Goal: Task Accomplishment & Management: Manage account settings

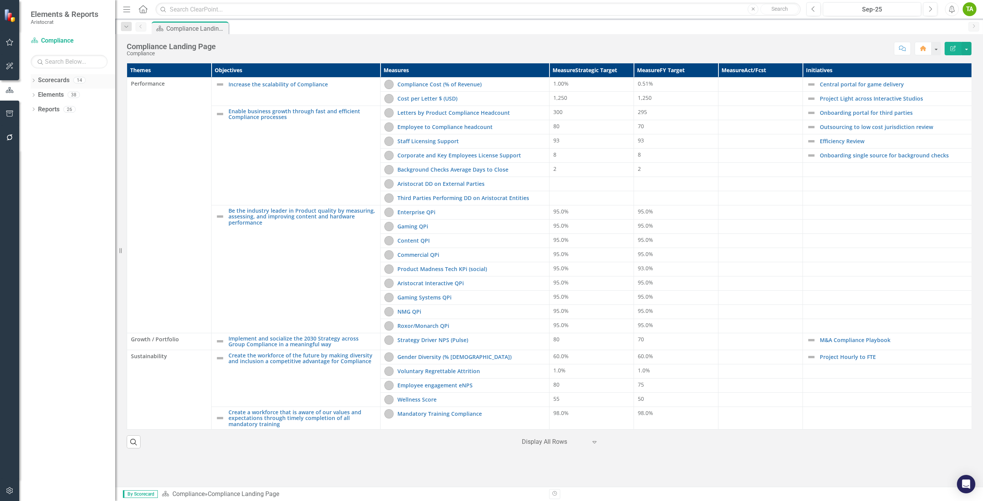
click at [57, 82] on link "Scorecards" at bounding box center [53, 80] width 31 height 9
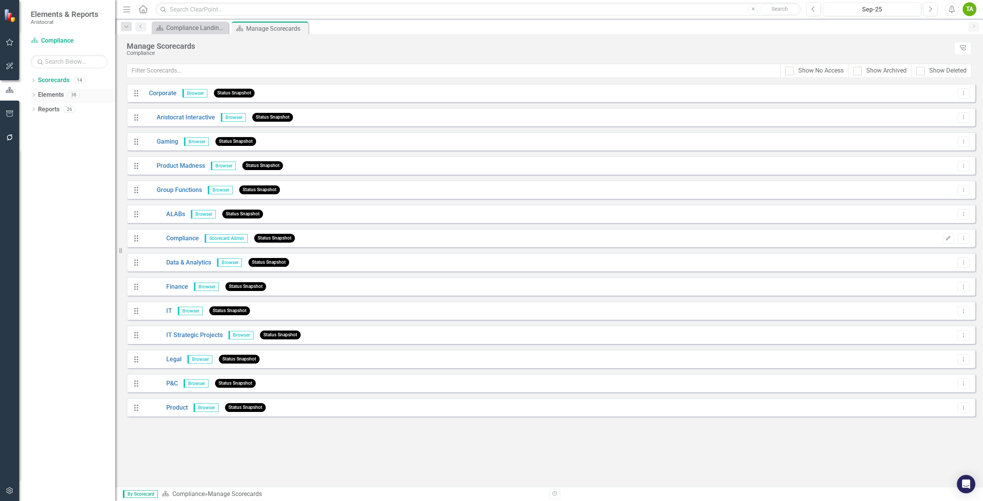
click at [52, 97] on link "Elements" at bounding box center [51, 95] width 26 height 9
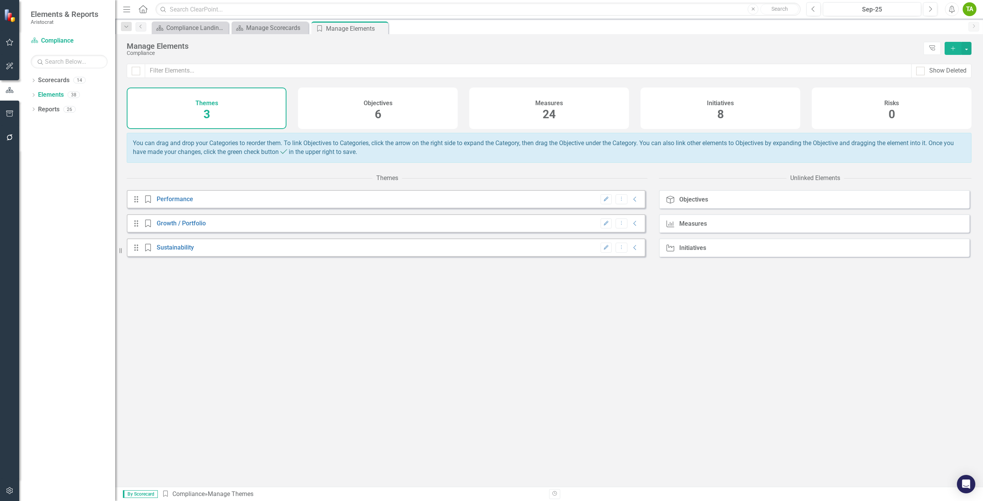
click at [693, 251] on div "Initiatives" at bounding box center [692, 248] width 27 height 7
click at [689, 251] on div "Initiatives" at bounding box center [692, 248] width 27 height 7
click at [669, 251] on icon at bounding box center [670, 248] width 8 height 7
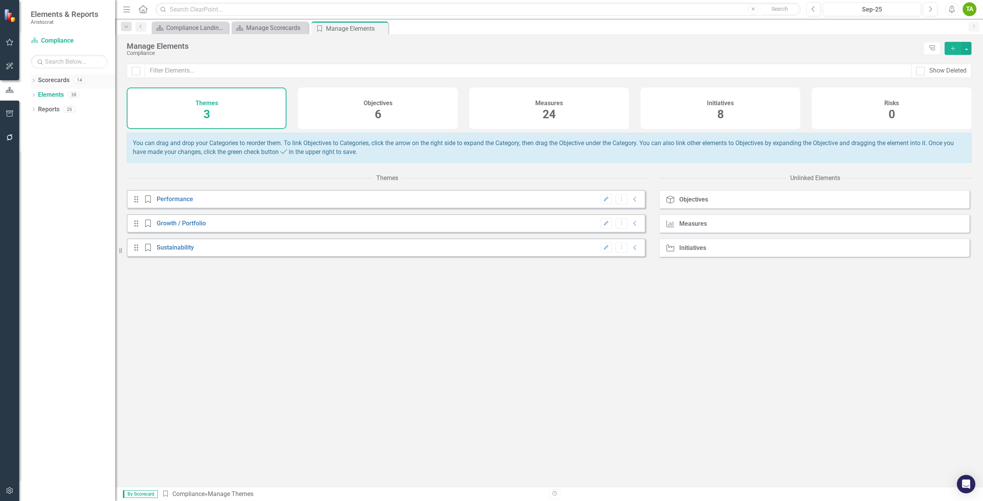
click at [52, 84] on link "Scorecards" at bounding box center [53, 80] width 31 height 9
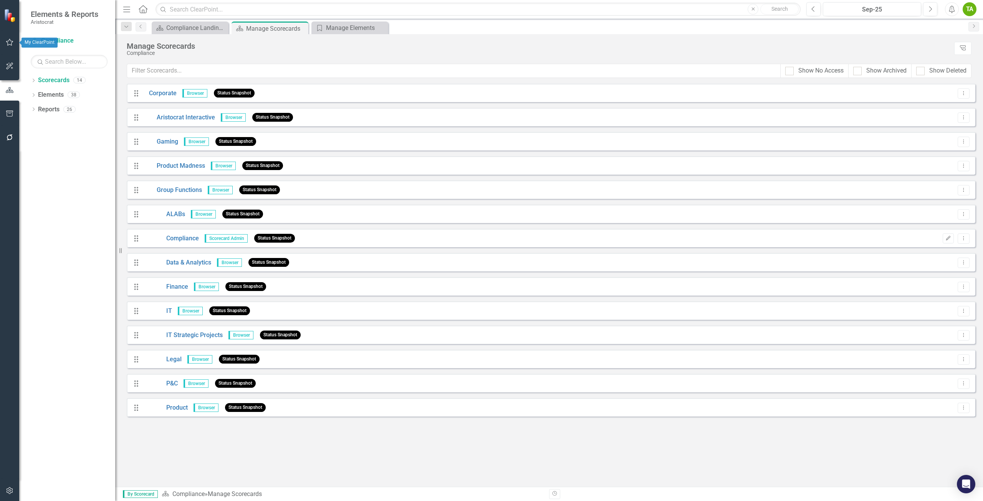
click at [13, 47] on button "button" at bounding box center [9, 43] width 17 height 16
click at [56, 89] on link "My Updates" at bounding box center [69, 84] width 77 height 9
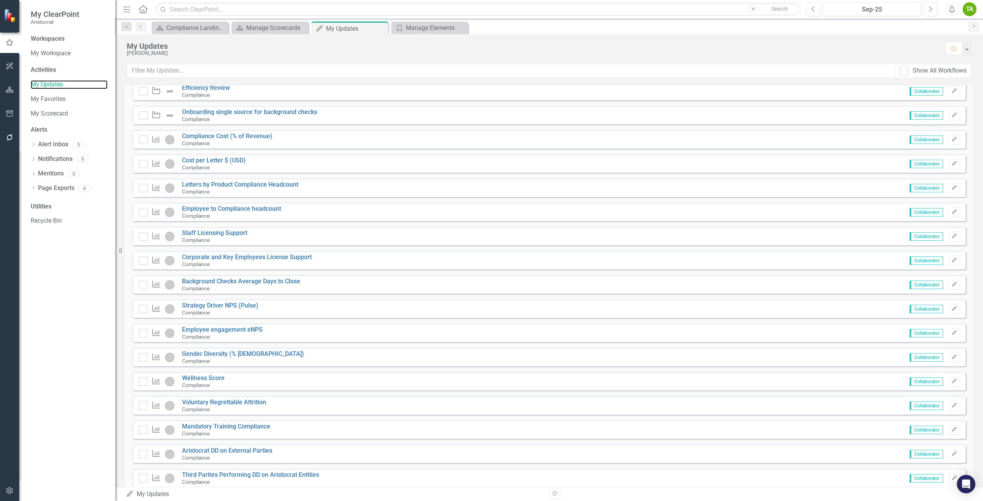
scroll to position [329, 0]
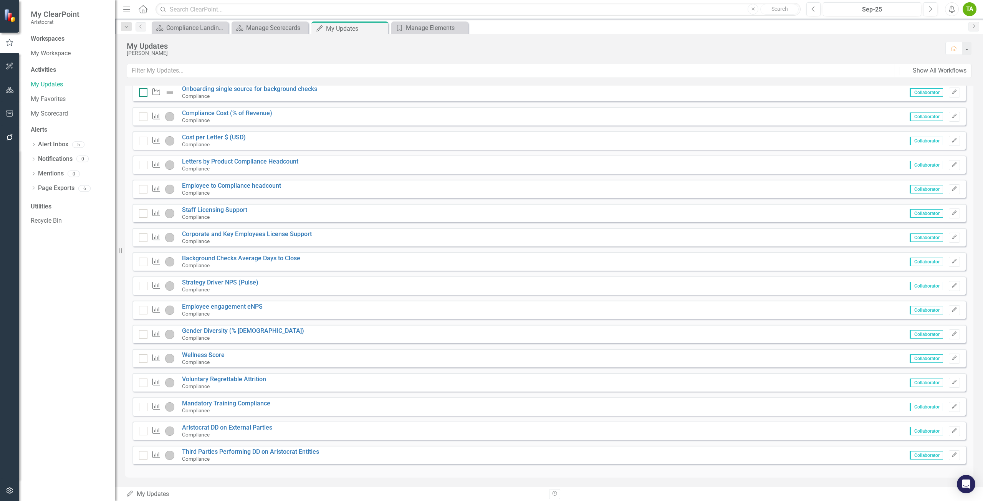
click at [141, 95] on div at bounding box center [143, 92] width 8 height 8
click at [141, 93] on input "checkbox" at bounding box center [141, 90] width 5 height 5
click at [141, 95] on div at bounding box center [143, 92] width 8 height 8
click at [141, 93] on input "checkbox" at bounding box center [141, 90] width 5 height 5
checkbox input "false"
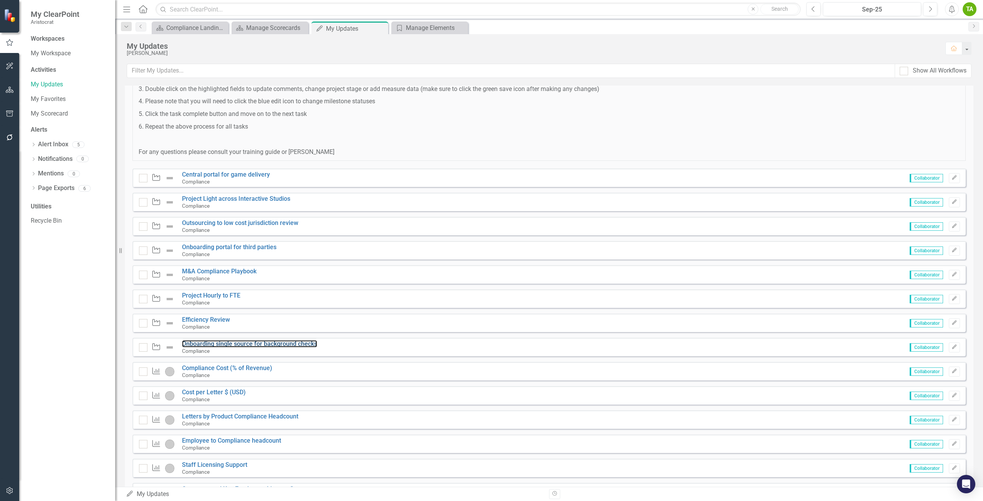
scroll to position [77, 0]
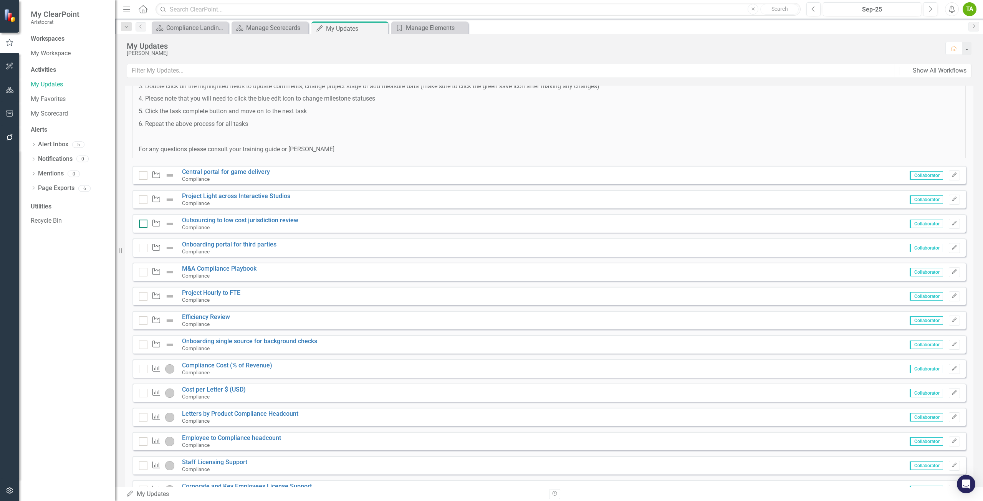
click at [146, 227] on div at bounding box center [143, 224] width 8 height 8
click at [144, 225] on input "checkbox" at bounding box center [141, 222] width 5 height 5
checkbox input "true"
click at [143, 321] on input "checkbox" at bounding box center [141, 318] width 5 height 5
checkbox input "true"
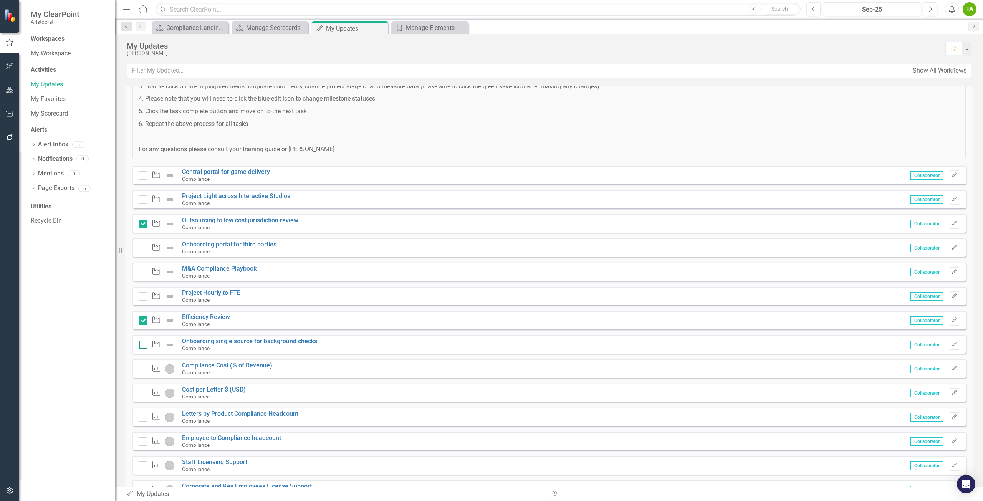
click at [145, 346] on div at bounding box center [143, 345] width 8 height 8
click at [144, 346] on input "checkbox" at bounding box center [141, 343] width 5 height 5
checkbox input "true"
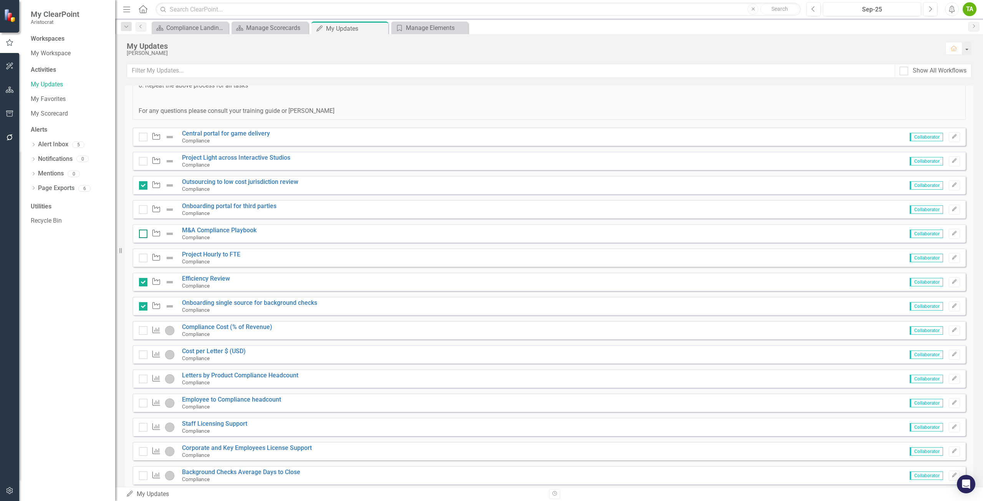
click at [144, 234] on div at bounding box center [143, 234] width 8 height 8
click at [144, 234] on input "checkbox" at bounding box center [141, 232] width 5 height 5
checkbox input "true"
click at [142, 259] on div at bounding box center [143, 258] width 8 height 8
click at [142, 259] on input "checkbox" at bounding box center [141, 256] width 5 height 5
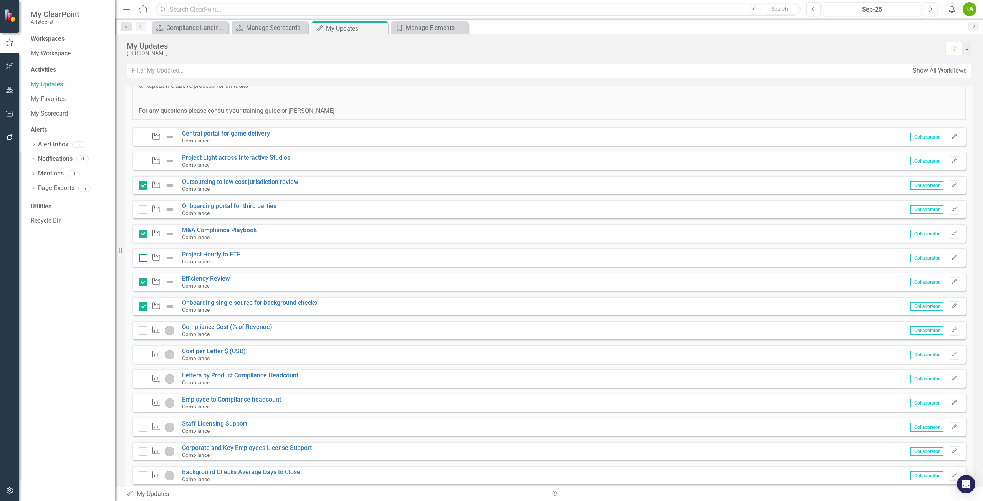
checkbox input "true"
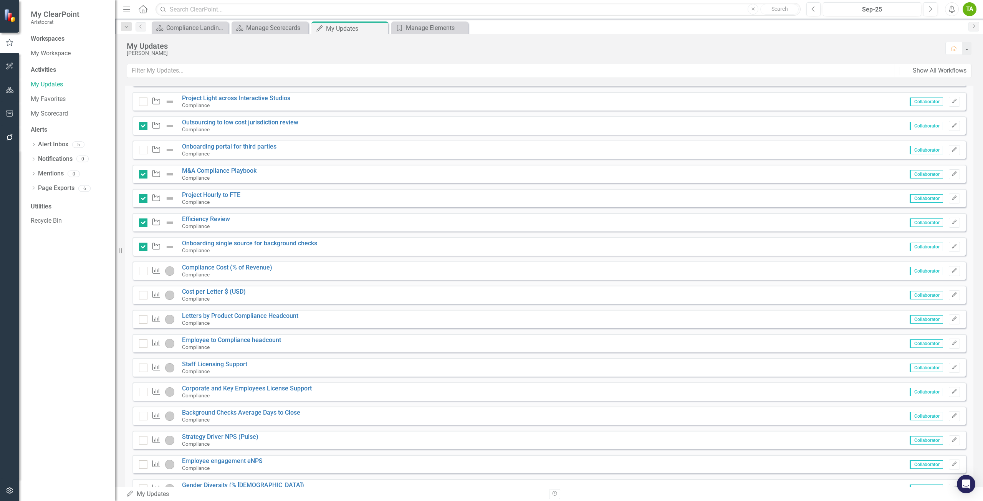
scroll to position [192, 0]
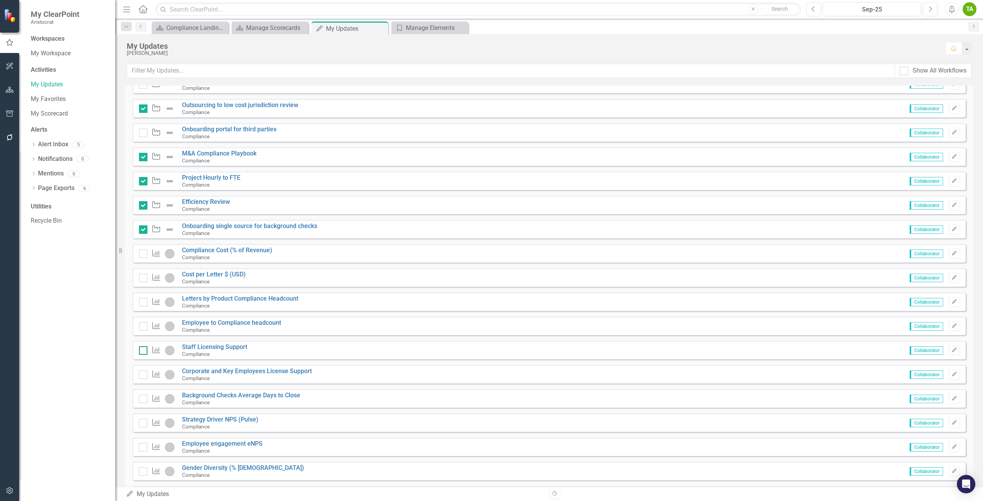
click at [143, 352] on div at bounding box center [143, 350] width 8 height 8
click at [143, 351] on input "checkbox" at bounding box center [141, 348] width 5 height 5
checkbox input "true"
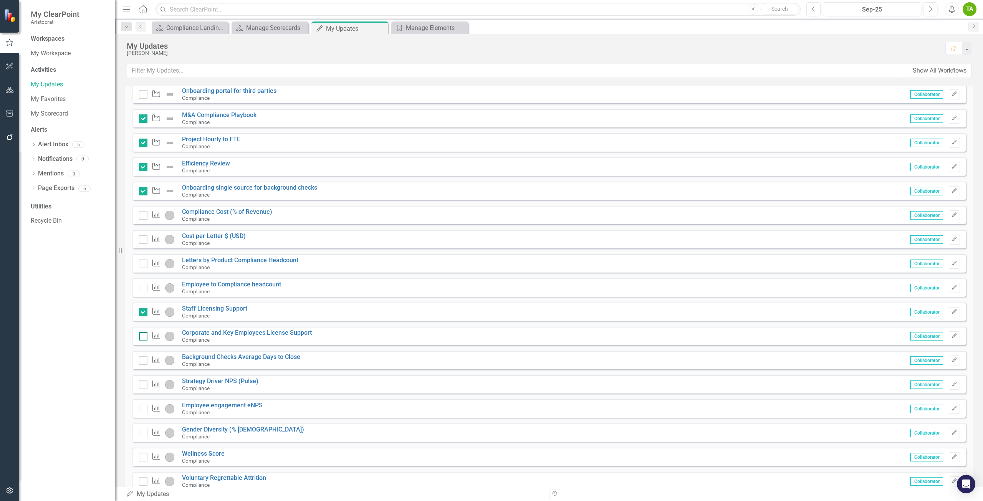
click at [144, 338] on div at bounding box center [143, 336] width 8 height 8
click at [144, 337] on input "checkbox" at bounding box center [141, 334] width 5 height 5
checkbox input "true"
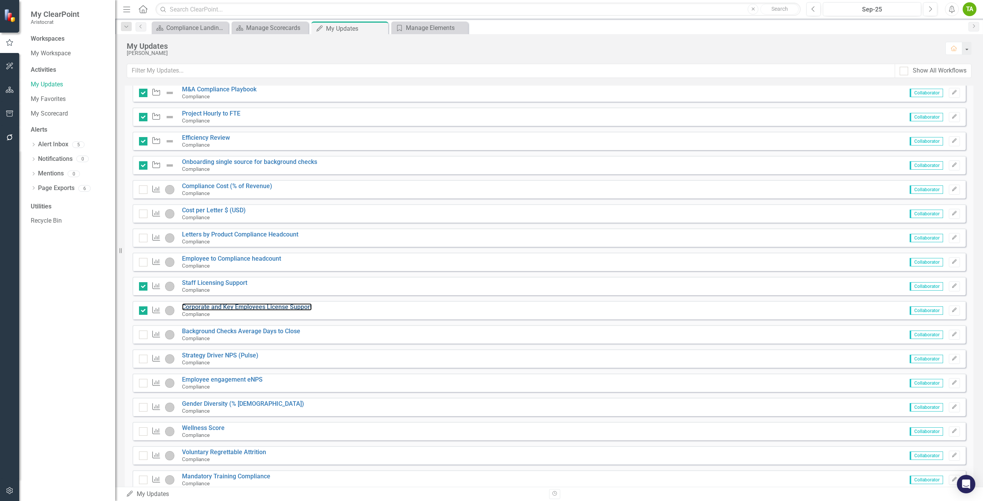
scroll to position [269, 0]
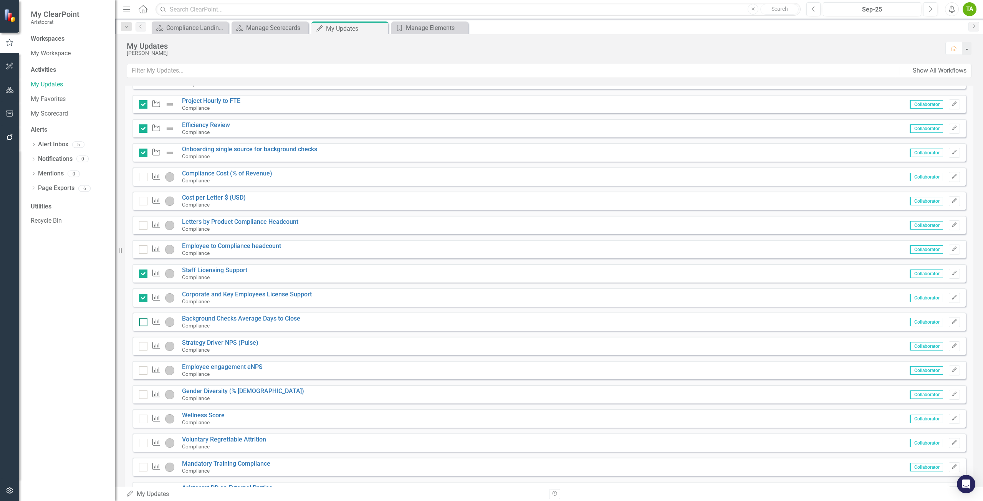
click at [143, 323] on div at bounding box center [143, 322] width 8 height 8
click at [143, 323] on input "checkbox" at bounding box center [141, 320] width 5 height 5
checkbox input "true"
click at [147, 347] on div "Measure" at bounding box center [158, 346] width 39 height 9
click at [146, 347] on div at bounding box center [143, 346] width 8 height 8
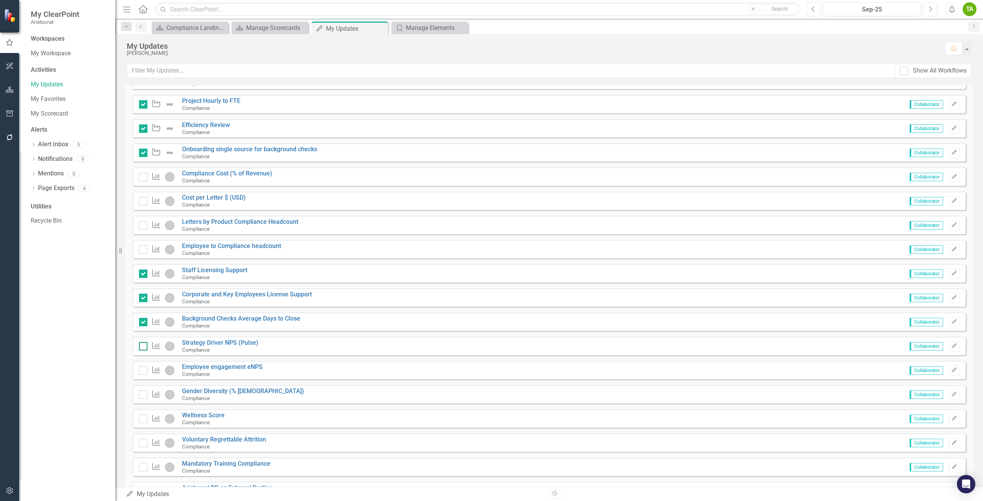
click at [144, 347] on input "checkbox" at bounding box center [141, 344] width 5 height 5
checkbox input "true"
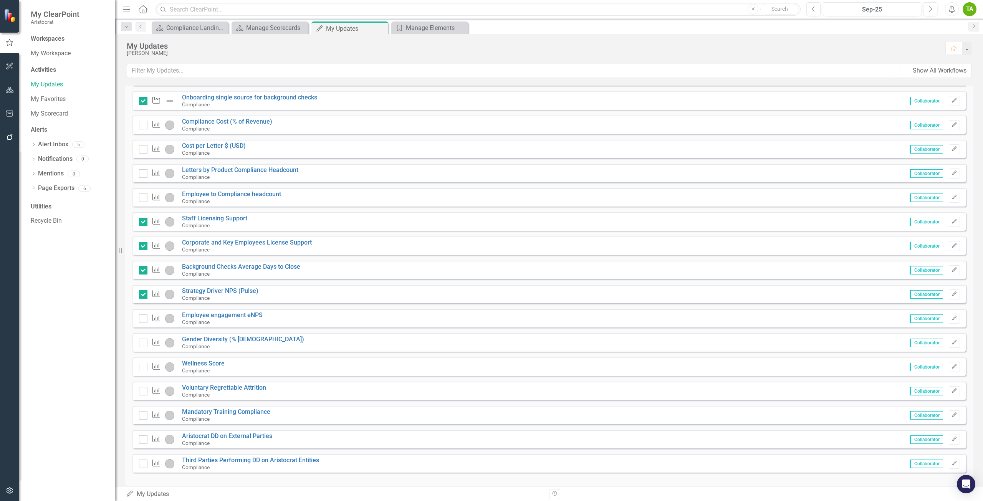
scroll to position [329, 0]
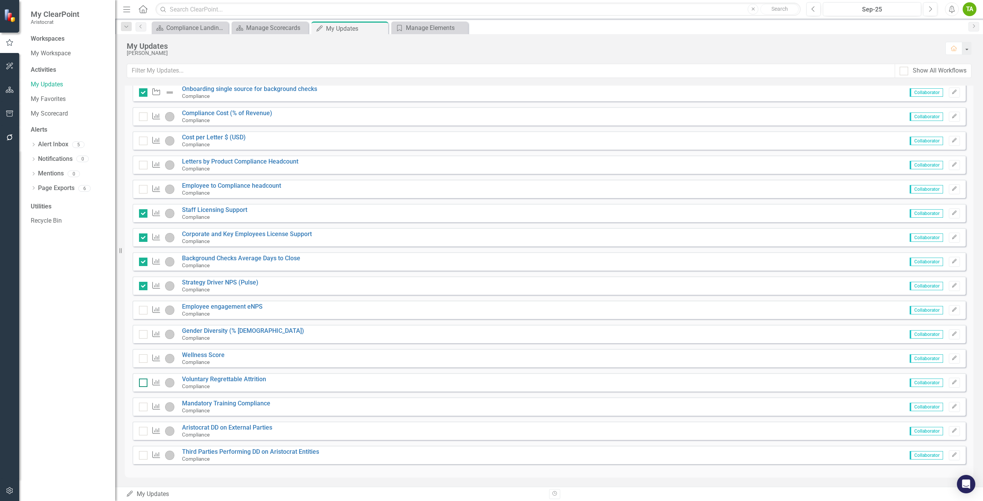
click at [143, 384] on div at bounding box center [143, 383] width 8 height 8
click at [143, 384] on input "checkbox" at bounding box center [141, 381] width 5 height 5
checkbox input "true"
click at [143, 313] on div at bounding box center [143, 310] width 8 height 8
click at [143, 311] on input "checkbox" at bounding box center [141, 308] width 5 height 5
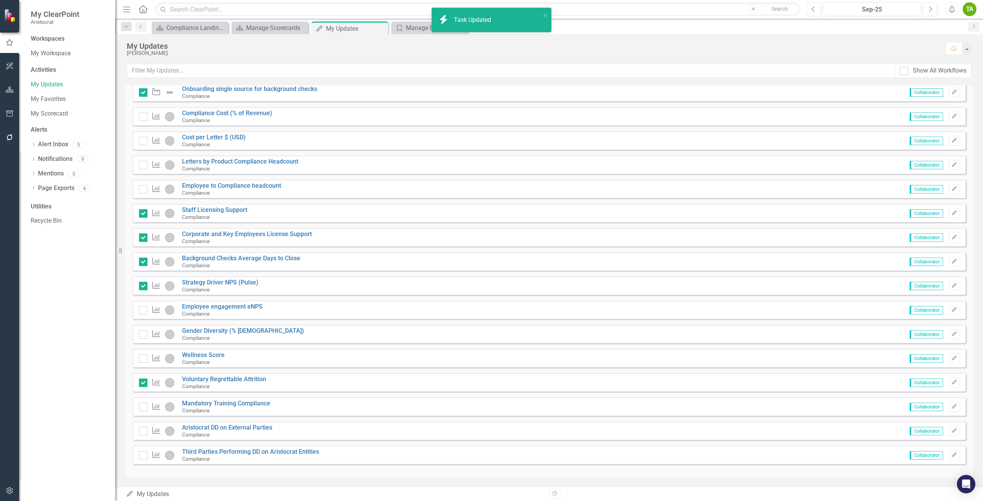
checkbox input "true"
click at [141, 359] on input "checkbox" at bounding box center [141, 356] width 5 height 5
checkbox input "true"
click at [143, 336] on div at bounding box center [143, 334] width 8 height 8
click at [143, 335] on input "checkbox" at bounding box center [141, 332] width 5 height 5
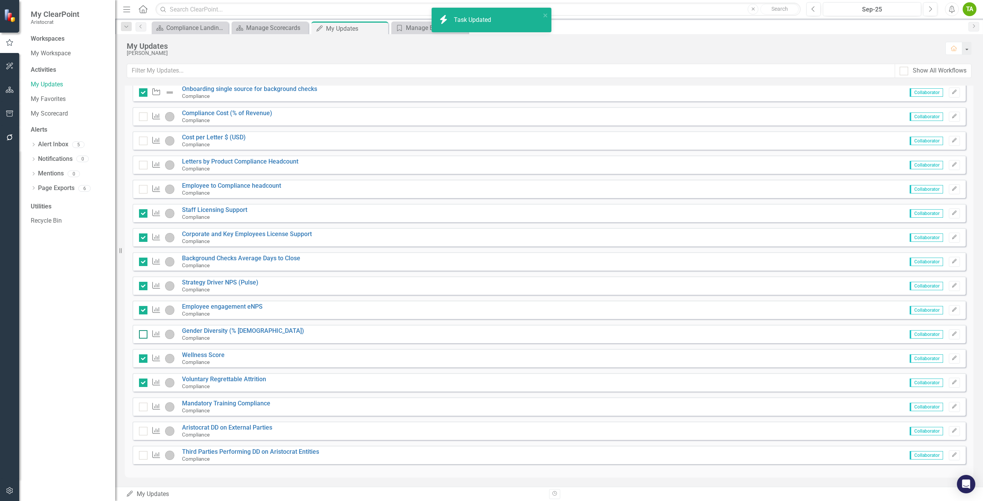
checkbox input "true"
click at [145, 408] on div at bounding box center [143, 407] width 8 height 8
click at [144, 408] on input "checkbox" at bounding box center [141, 405] width 5 height 5
checkbox input "true"
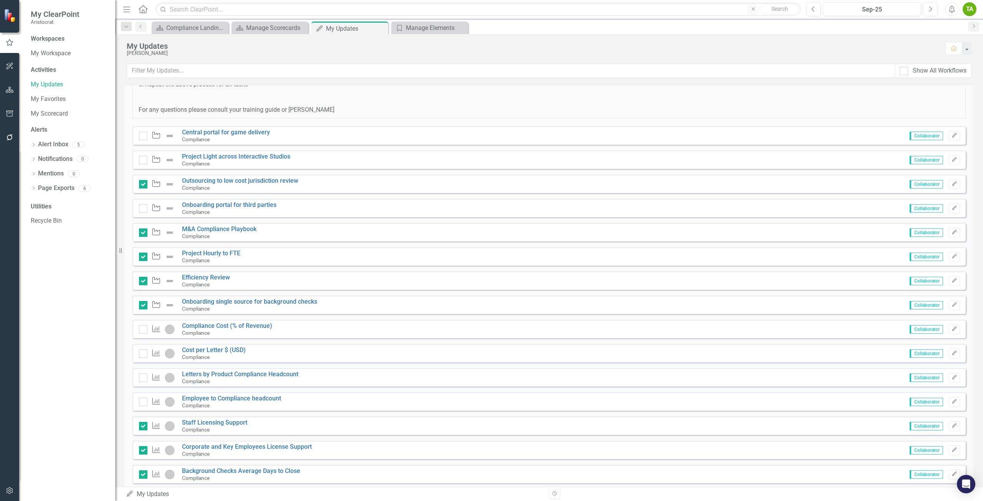
scroll to position [99, 0]
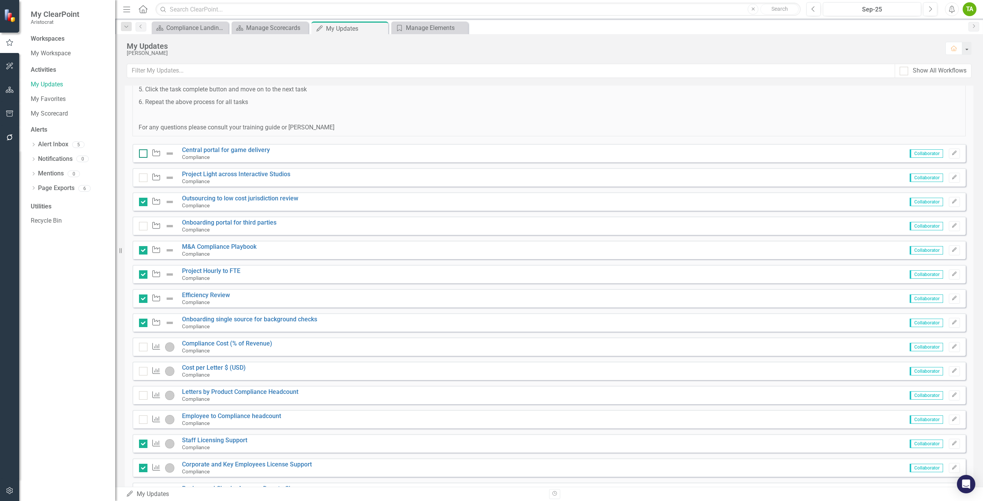
click at [146, 157] on div at bounding box center [143, 153] width 8 height 8
click at [144, 154] on input "checkbox" at bounding box center [141, 151] width 5 height 5
checkbox input "true"
click at [144, 178] on div at bounding box center [143, 178] width 8 height 8
click at [144, 178] on input "checkbox" at bounding box center [141, 176] width 5 height 5
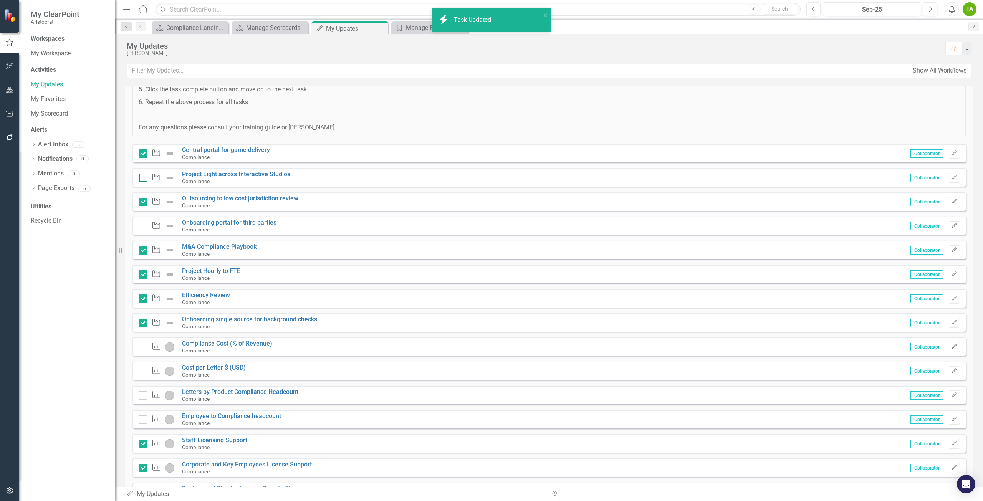
checkbox input "true"
click at [143, 371] on input "checkbox" at bounding box center [141, 369] width 5 height 5
checkbox input "true"
click at [143, 395] on input "checkbox" at bounding box center [141, 393] width 5 height 5
checkbox input "true"
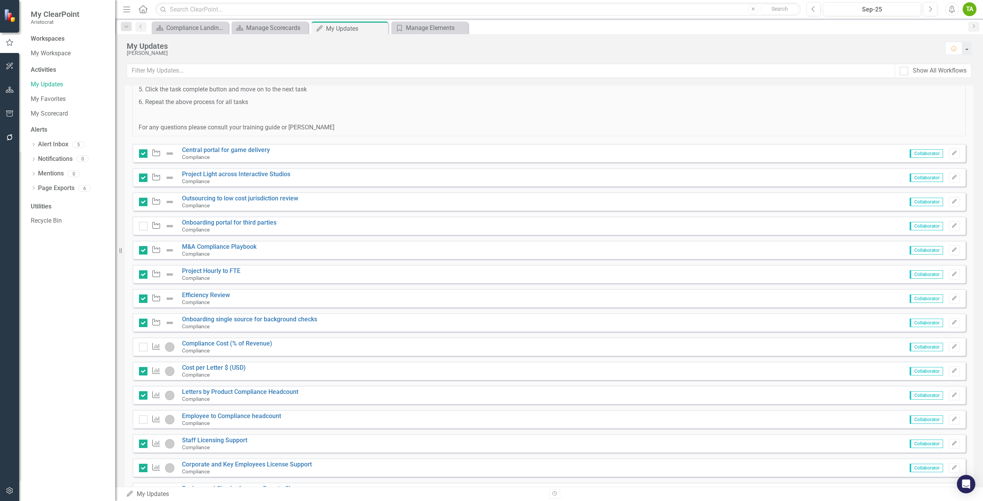
click at [143, 230] on div "Initiative" at bounding box center [158, 226] width 39 height 9
click at [144, 228] on div at bounding box center [143, 226] width 8 height 8
click at [144, 227] on input "checkbox" at bounding box center [141, 224] width 5 height 5
checkbox input "true"
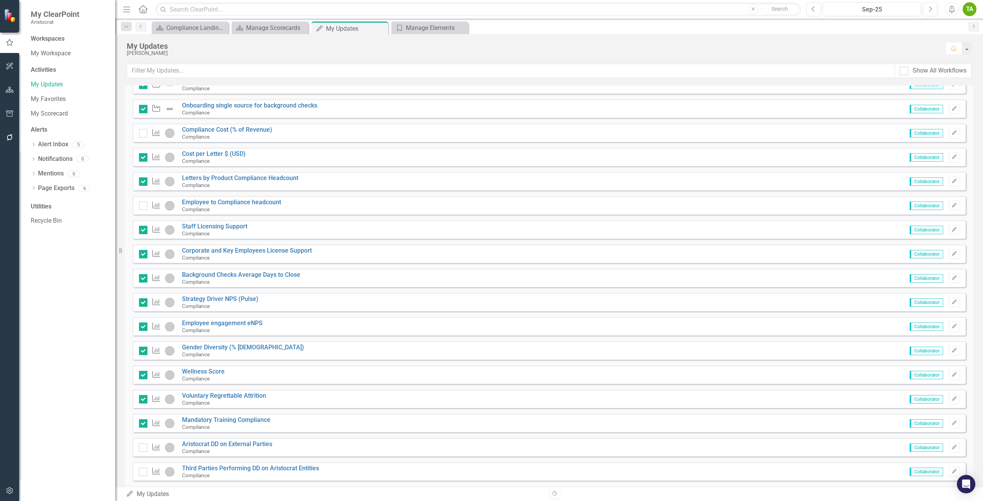
scroll to position [329, 0]
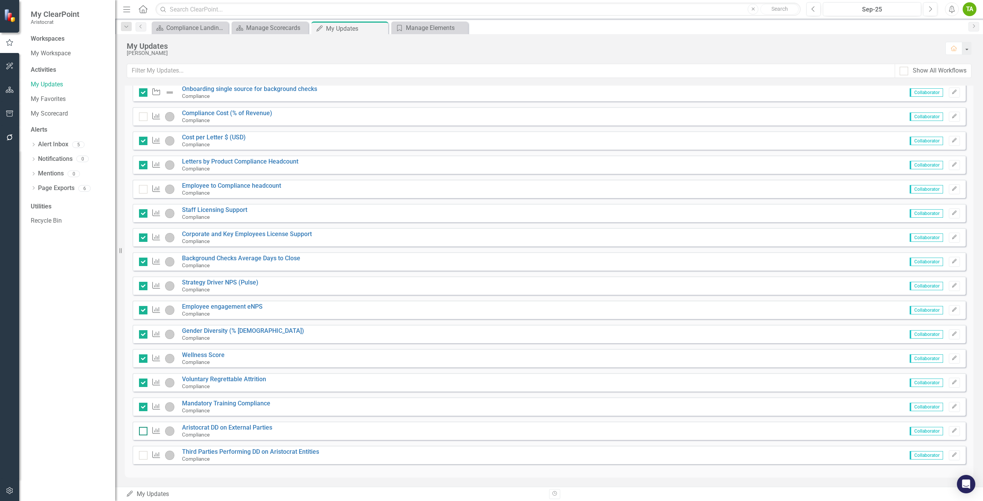
click at [141, 429] on input "checkbox" at bounding box center [141, 429] width 5 height 5
checkbox input "true"
click at [142, 454] on input "checkbox" at bounding box center [141, 453] width 5 height 5
checkbox input "true"
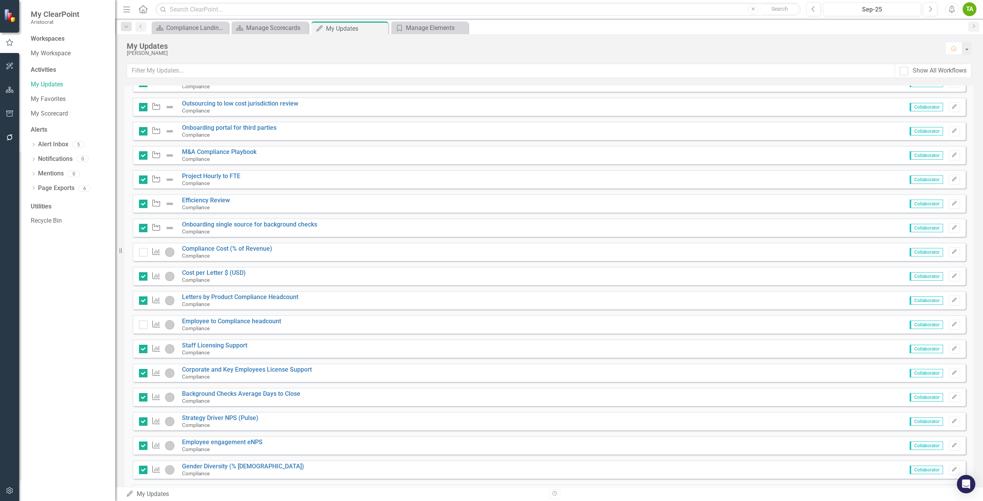
scroll to position [137, 0]
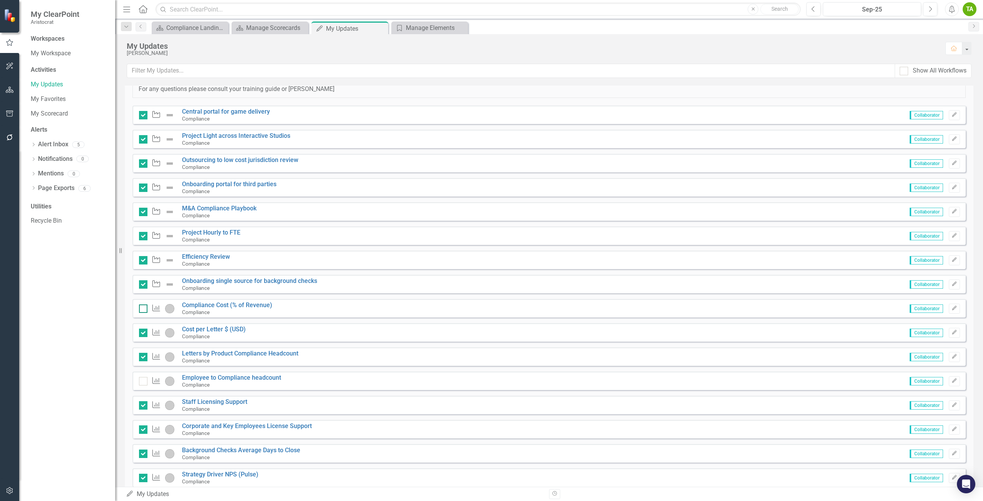
click at [145, 311] on div at bounding box center [143, 308] width 8 height 8
click at [144, 309] on input "checkbox" at bounding box center [141, 306] width 5 height 5
checkbox input "true"
click at [143, 380] on input "checkbox" at bounding box center [141, 379] width 5 height 5
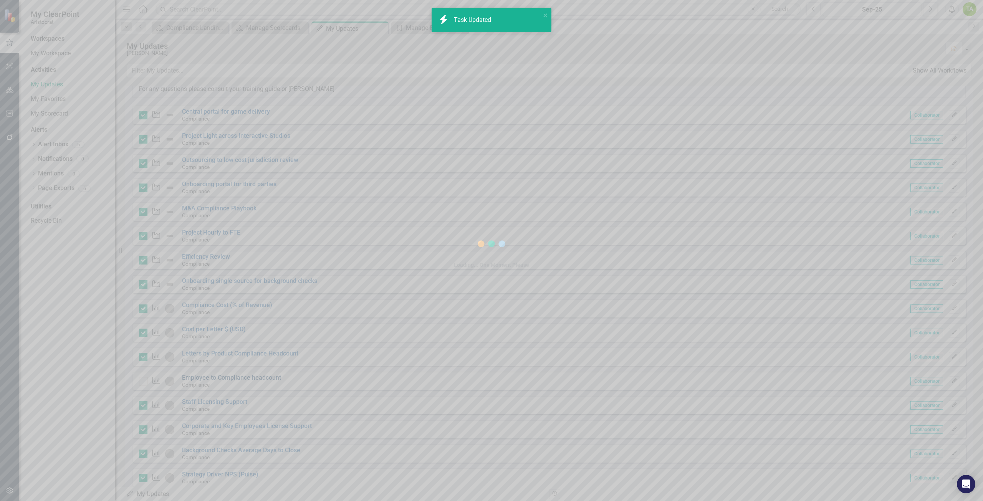
checkbox input "true"
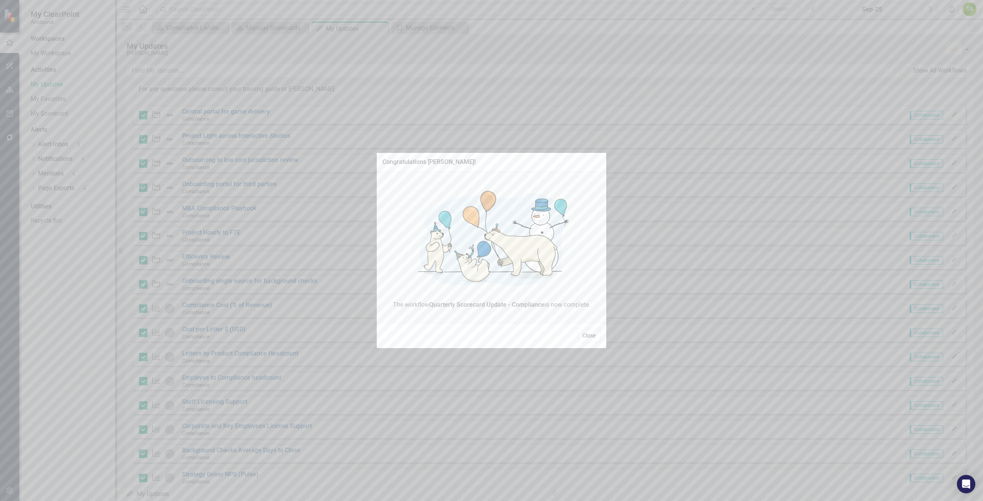
click at [593, 337] on button "Close" at bounding box center [588, 335] width 23 height 13
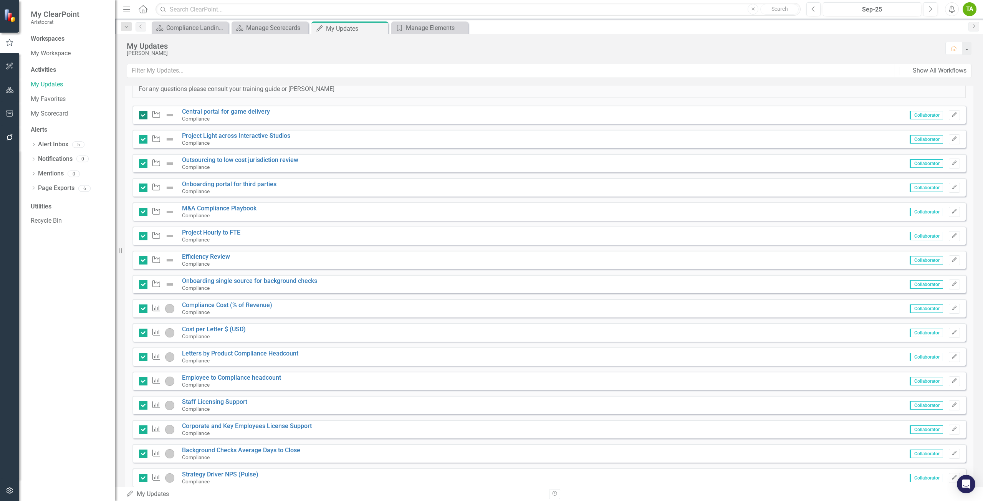
click at [143, 117] on div at bounding box center [143, 115] width 8 height 8
click at [143, 116] on input "checkbox" at bounding box center [141, 113] width 5 height 5
checkbox input "false"
click at [143, 142] on div at bounding box center [143, 139] width 8 height 8
click at [143, 140] on input "checkbox" at bounding box center [141, 137] width 5 height 5
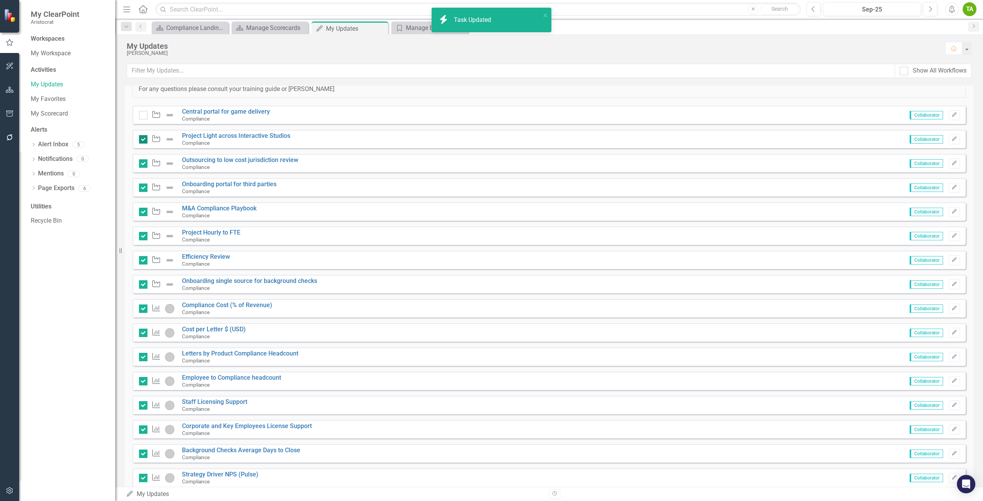
checkbox input "false"
click at [144, 164] on input "checkbox" at bounding box center [141, 161] width 5 height 5
checkbox input "false"
click at [141, 190] on div at bounding box center [143, 188] width 8 height 8
click at [141, 189] on input "checkbox" at bounding box center [141, 186] width 5 height 5
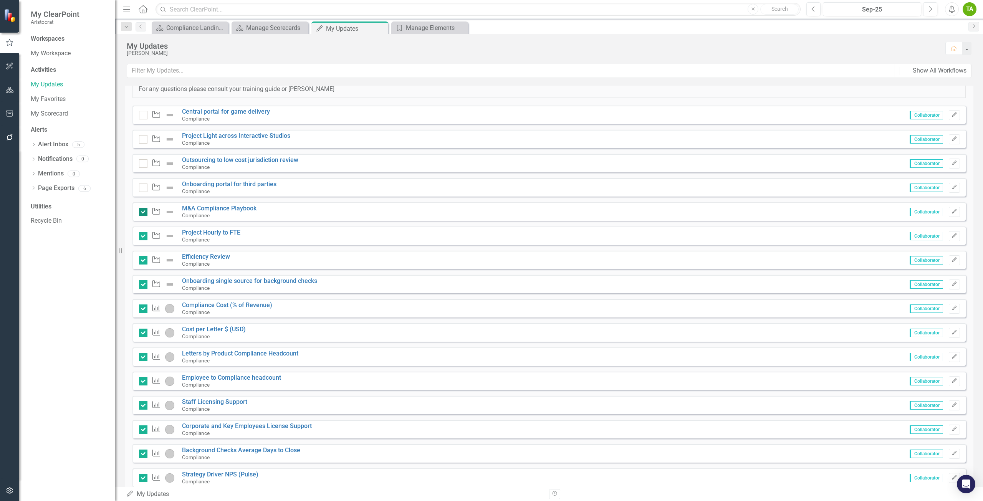
checkbox input "false"
click at [142, 209] on input "checkbox" at bounding box center [141, 210] width 5 height 5
checkbox input "false"
click at [141, 238] on div at bounding box center [143, 236] width 8 height 8
click at [141, 237] on input "checkbox" at bounding box center [141, 234] width 5 height 5
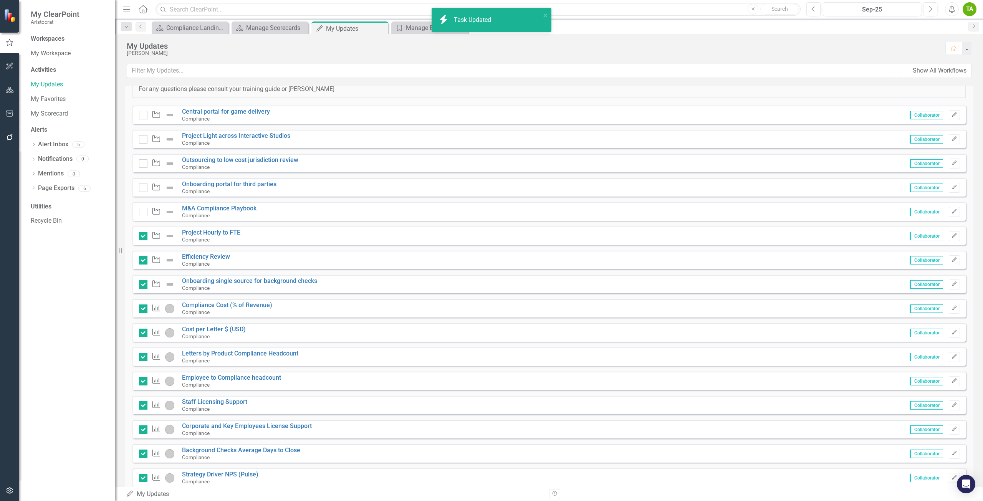
checkbox input "false"
click at [142, 262] on div at bounding box center [143, 260] width 8 height 8
click at [142, 261] on input "checkbox" at bounding box center [141, 258] width 5 height 5
checkbox input "false"
click at [142, 284] on input "checkbox" at bounding box center [141, 282] width 5 height 5
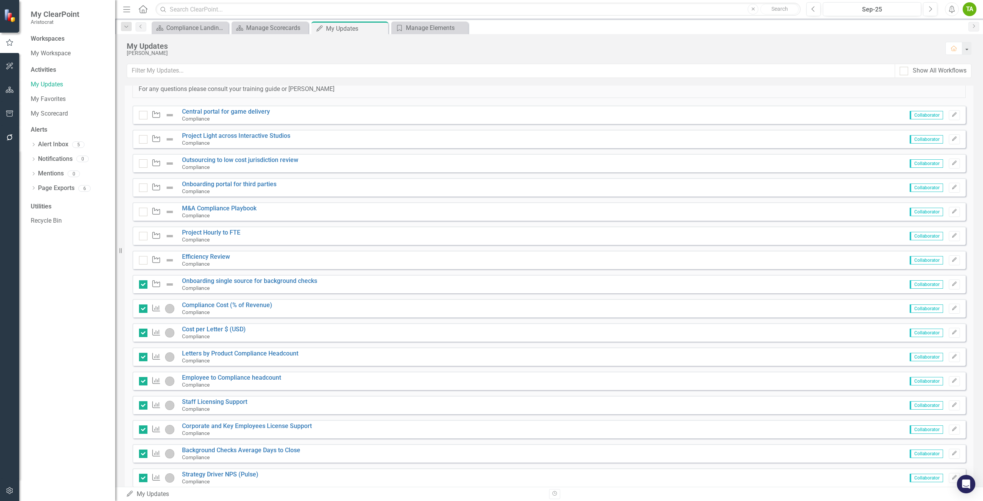
checkbox input "false"
click at [140, 305] on input "checkbox" at bounding box center [141, 306] width 5 height 5
checkbox input "false"
click at [143, 335] on div at bounding box center [143, 333] width 8 height 8
click at [143, 334] on input "checkbox" at bounding box center [141, 331] width 5 height 5
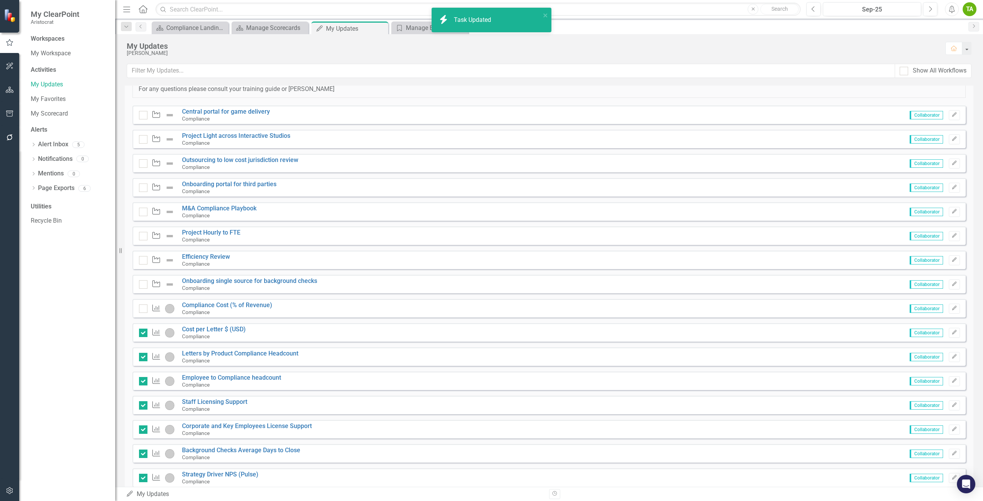
checkbox input "false"
click at [141, 359] on div at bounding box center [143, 357] width 8 height 8
click at [141, 358] on input "checkbox" at bounding box center [141, 355] width 5 height 5
checkbox input "false"
click at [143, 382] on input "checkbox" at bounding box center [141, 379] width 5 height 5
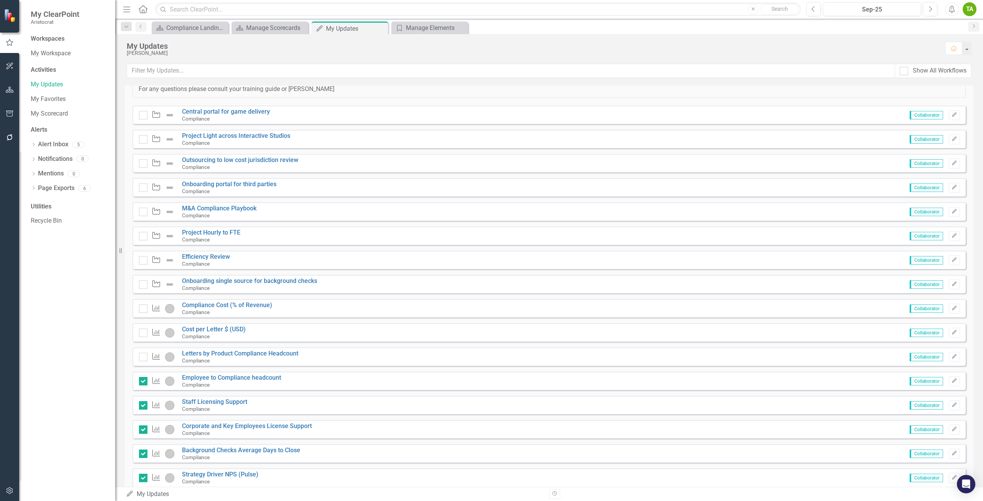
checkbox input "false"
click at [143, 407] on div at bounding box center [143, 405] width 8 height 8
click at [143, 406] on input "checkbox" at bounding box center [141, 403] width 5 height 5
checkbox input "false"
click at [142, 428] on input "checkbox" at bounding box center [141, 427] width 5 height 5
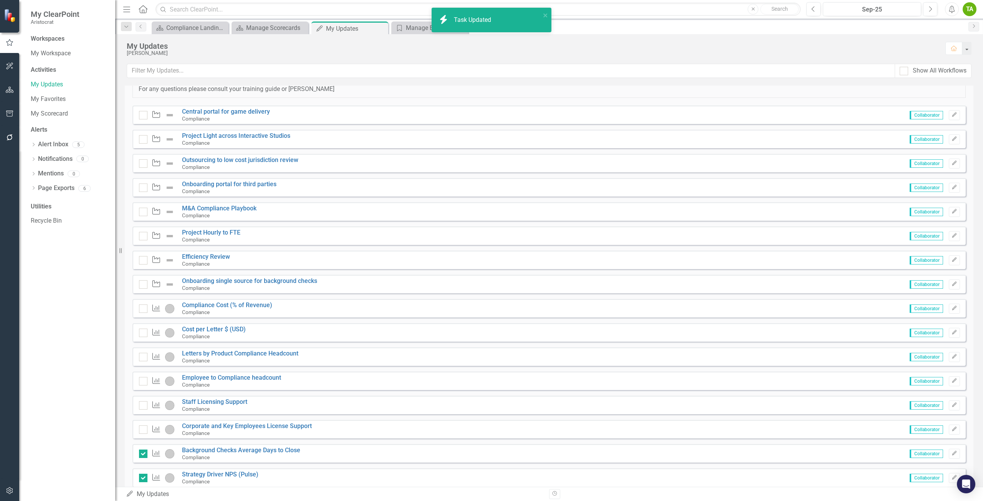
checkbox input "false"
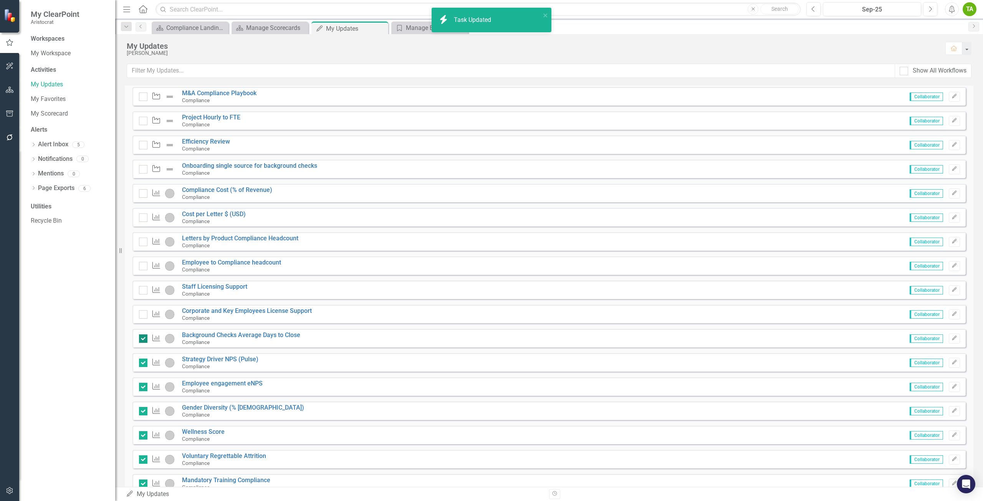
click at [146, 341] on div at bounding box center [143, 338] width 8 height 8
click at [144, 339] on input "checkbox" at bounding box center [141, 336] width 5 height 5
checkbox input "false"
click at [142, 361] on input "checkbox" at bounding box center [141, 361] width 5 height 5
checkbox input "false"
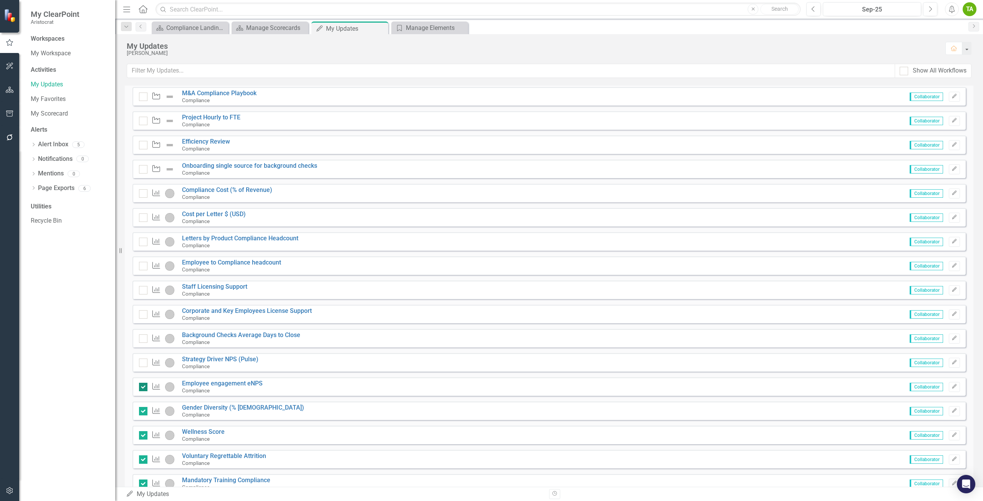
click at [143, 385] on input "checkbox" at bounding box center [141, 385] width 5 height 5
checkbox input "false"
click at [142, 414] on div at bounding box center [143, 411] width 8 height 8
click at [142, 412] on input "checkbox" at bounding box center [141, 409] width 5 height 5
checkbox input "false"
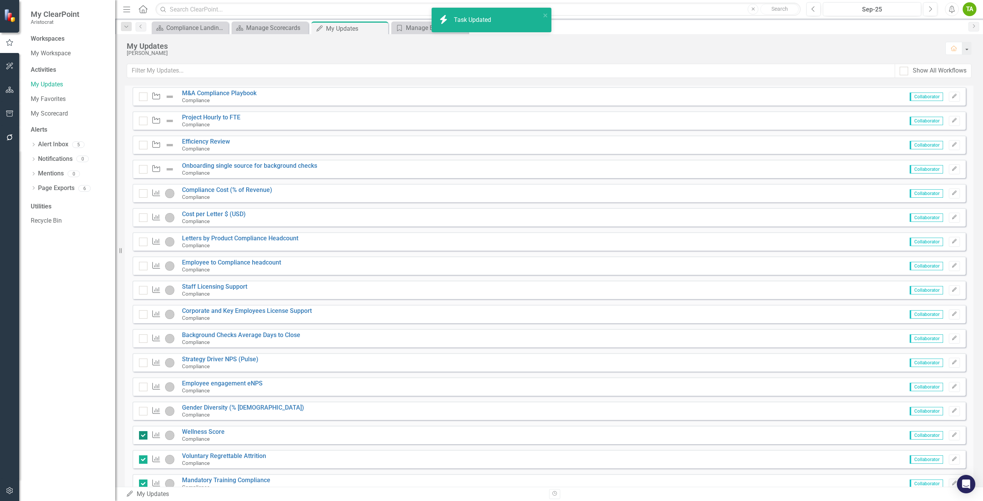
click at [144, 436] on div at bounding box center [143, 435] width 8 height 8
click at [144, 436] on input "checkbox" at bounding box center [141, 433] width 5 height 5
checkbox input "false"
click at [142, 459] on input "checkbox" at bounding box center [141, 457] width 5 height 5
checkbox input "false"
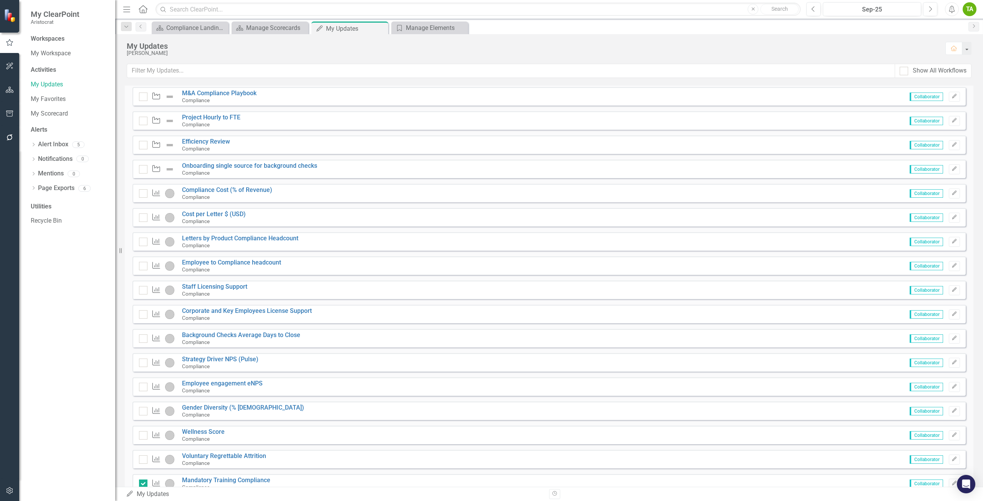
scroll to position [329, 0]
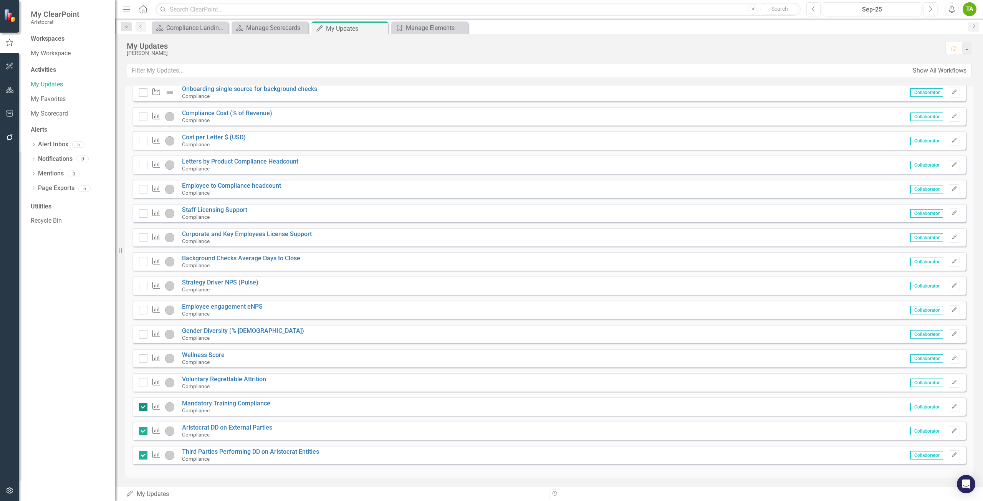
click at [145, 407] on div at bounding box center [143, 407] width 8 height 8
click at [144, 407] on input "checkbox" at bounding box center [141, 405] width 5 height 5
checkbox input "false"
click at [141, 432] on input "checkbox" at bounding box center [141, 429] width 5 height 5
checkbox input "false"
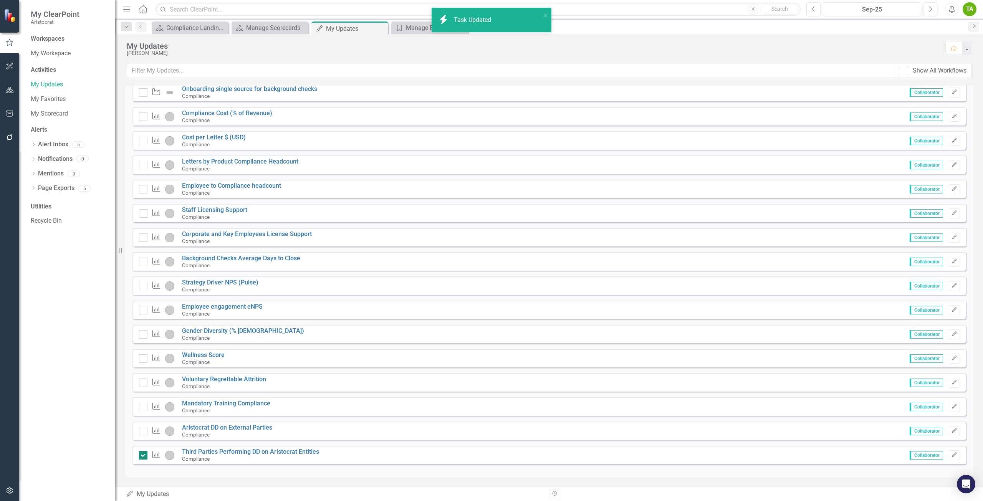
click at [141, 455] on input "checkbox" at bounding box center [141, 453] width 5 height 5
checkbox input "false"
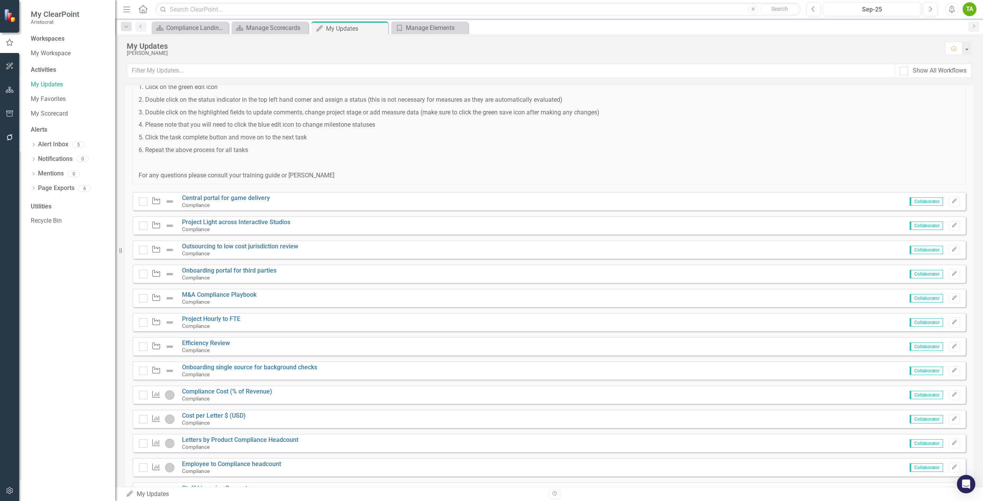
scroll to position [0, 0]
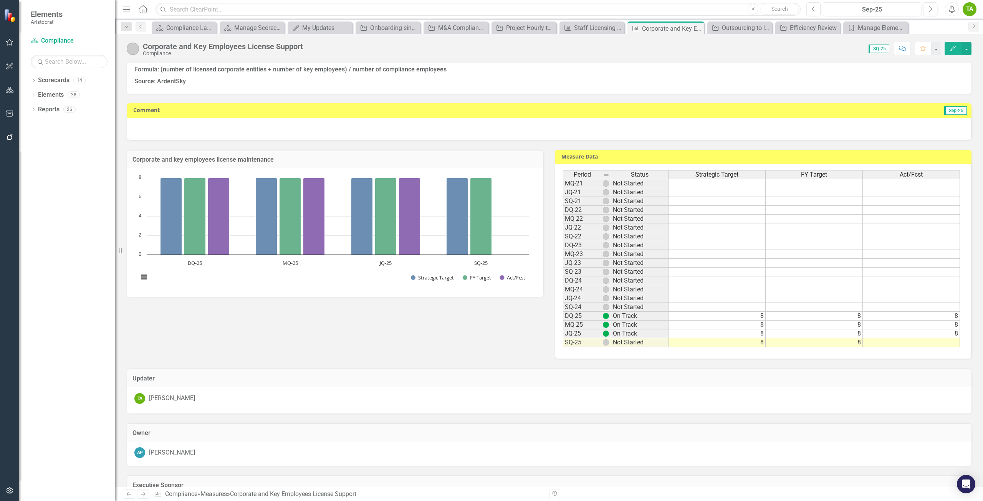
scroll to position [73, 0]
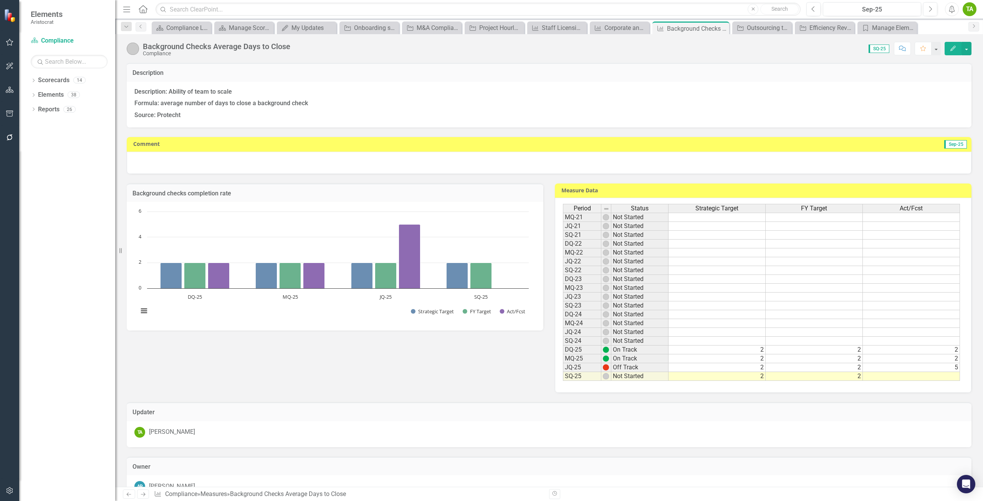
scroll to position [38, 0]
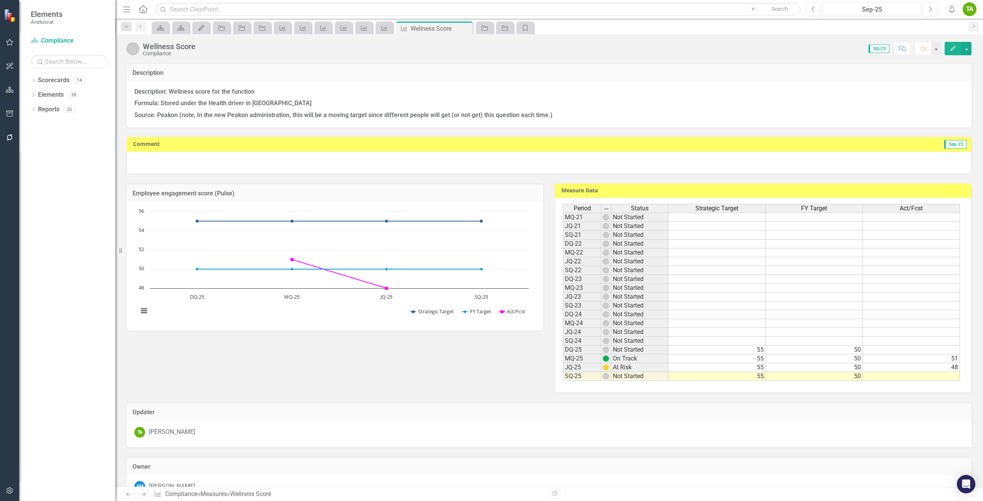
scroll to position [73, 0]
